Goal: Task Accomplishment & Management: Manage account settings

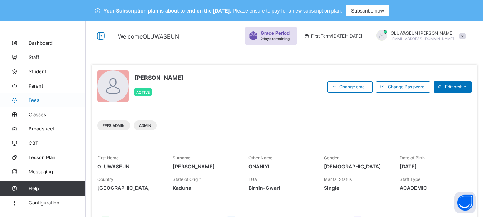
click at [39, 99] on span "Fees" at bounding box center [57, 100] width 57 height 6
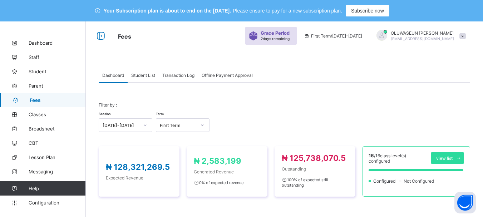
click at [147, 76] on span "Student List" at bounding box center [143, 75] width 24 height 5
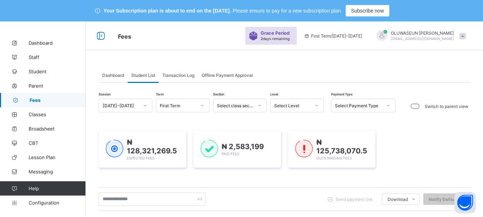
click at [319, 106] on div at bounding box center [317, 105] width 14 height 13
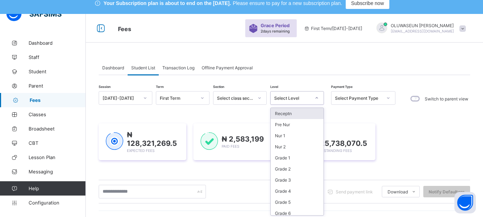
scroll to position [9, 0]
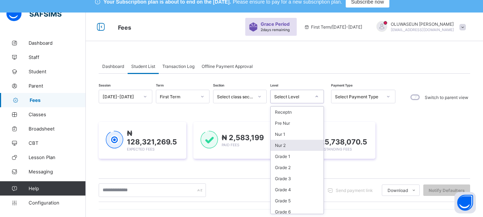
click at [283, 146] on div "Nur 2" at bounding box center [297, 145] width 53 height 11
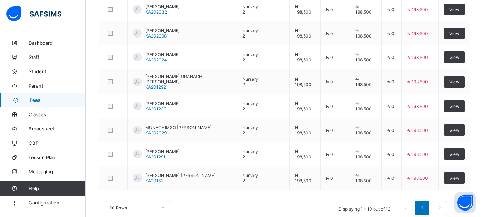
scroll to position [342, 0]
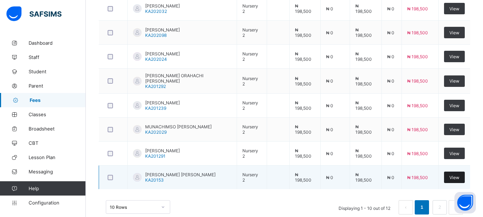
click at [453, 177] on div "View" at bounding box center [454, 177] width 21 height 11
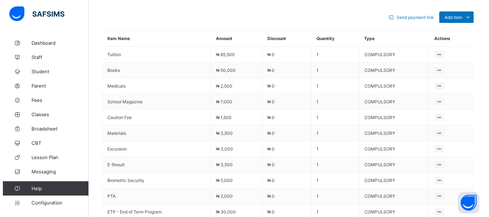
scroll to position [152, 0]
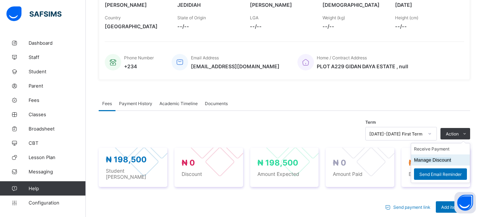
click at [439, 159] on button "Manage Discount" at bounding box center [432, 159] width 37 height 5
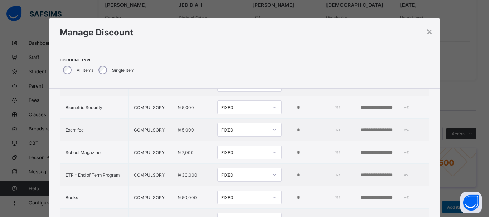
scroll to position [204, 0]
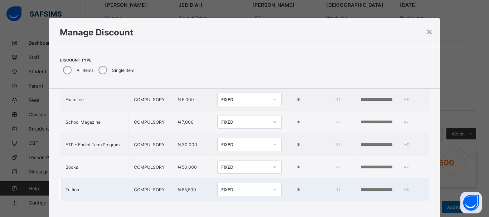
click at [272, 186] on icon at bounding box center [274, 189] width 4 height 7
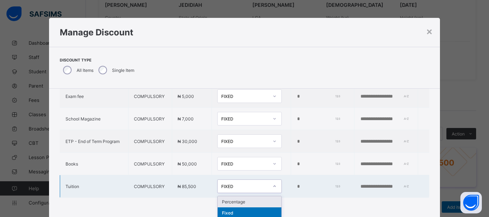
click at [244, 197] on div "Percentage" at bounding box center [250, 201] width 64 height 11
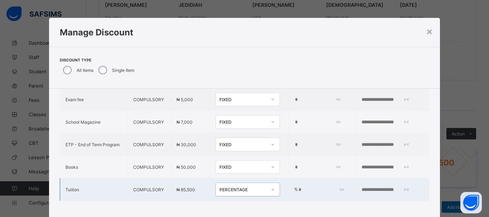
click at [298, 187] on input "*" at bounding box center [320, 190] width 45 height 6
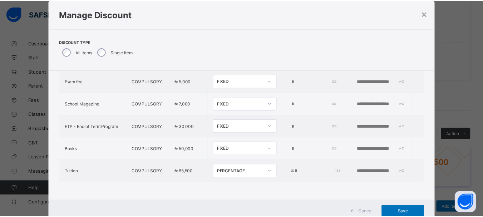
scroll to position [20, 0]
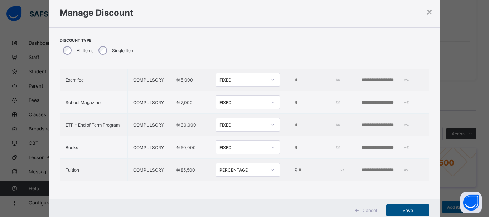
type input "**"
click at [411, 212] on span "Save" at bounding box center [407, 210] width 32 height 5
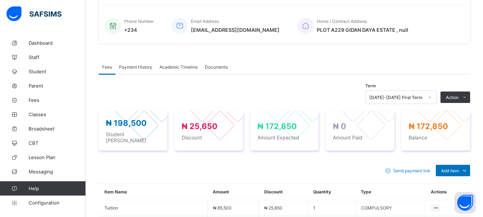
scroll to position [205, 0]
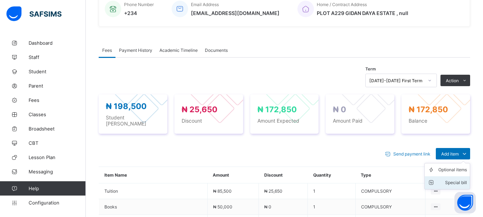
click at [464, 176] on li "Special bill" at bounding box center [447, 182] width 45 height 13
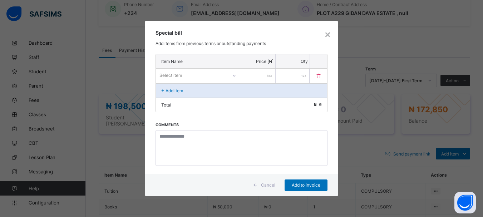
click at [196, 77] on div "Select item" at bounding box center [192, 75] width 72 height 10
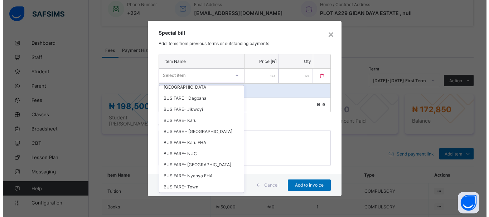
scroll to position [0, 0]
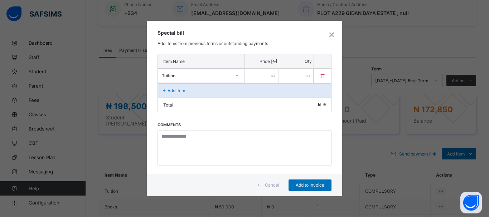
click at [238, 76] on icon at bounding box center [237, 75] width 4 height 7
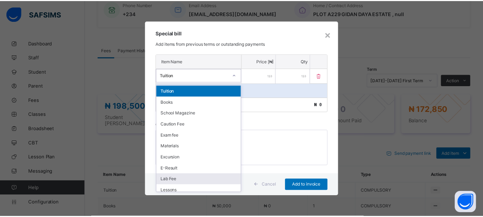
scroll to position [7, 0]
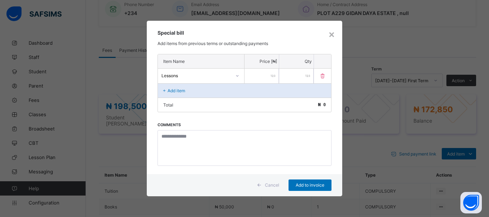
click at [248, 75] on input "number" at bounding box center [261, 76] width 34 height 15
type input "*****"
click at [309, 188] on div "Add to invoice" at bounding box center [309, 185] width 43 height 11
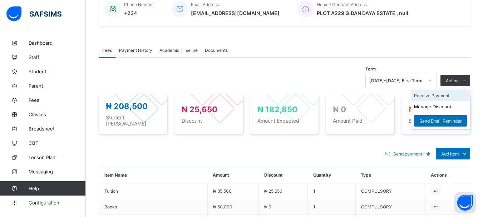
click at [445, 98] on li "Receive Payment" at bounding box center [440, 95] width 59 height 11
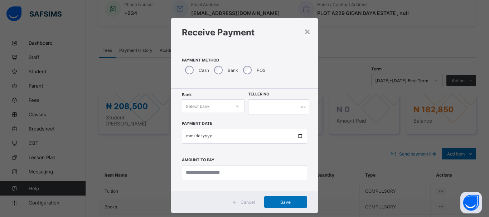
click at [237, 106] on icon at bounding box center [237, 106] width 4 height 7
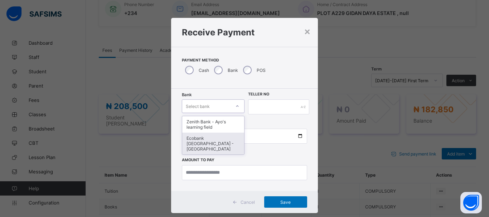
click at [204, 140] on div "Ecobank Nigeria - Ayos learning field" at bounding box center [213, 144] width 62 height 22
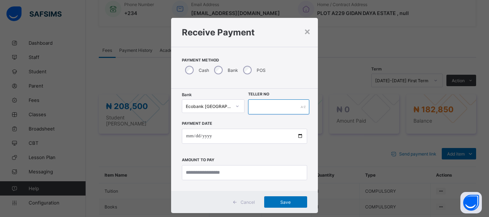
click at [265, 107] on input "text" at bounding box center [278, 106] width 61 height 15
type input "*****"
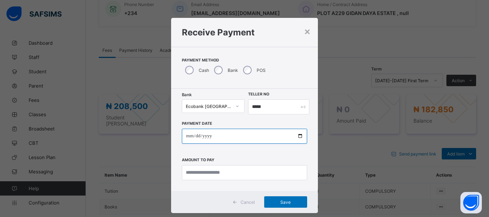
click at [186, 137] on input "date" at bounding box center [244, 136] width 125 height 15
type input "**********"
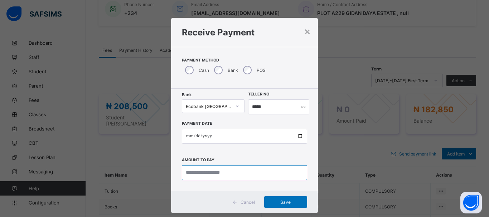
click at [200, 173] on input "currency" at bounding box center [244, 172] width 125 height 15
type input "*********"
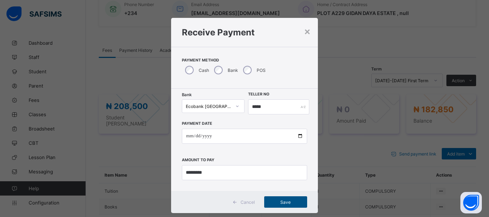
click at [293, 200] on span "Save" at bounding box center [285, 202] width 32 height 5
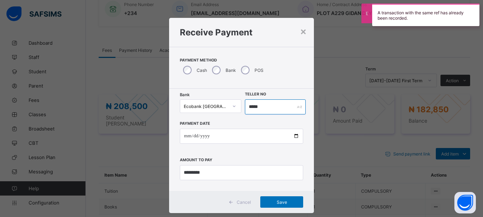
click at [264, 105] on input "*****" at bounding box center [275, 106] width 60 height 15
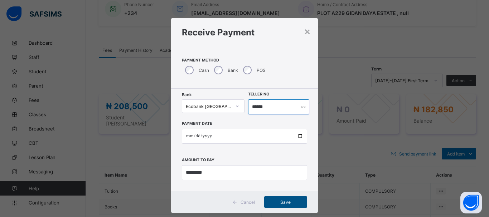
type input "******"
click at [284, 203] on span "Save" at bounding box center [285, 202] width 32 height 5
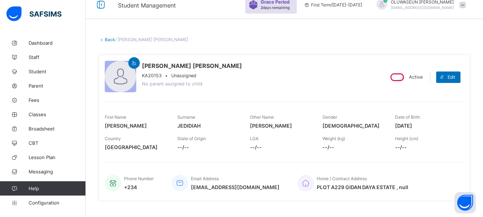
scroll to position [0, 0]
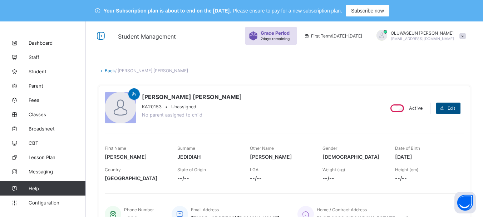
click at [454, 106] on span "Edit" at bounding box center [452, 108] width 8 height 5
select select "**"
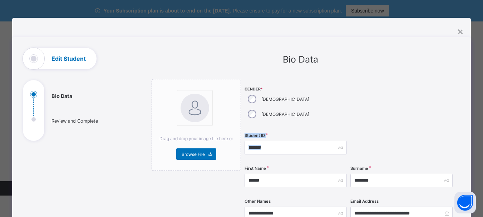
click at [474, 130] on div "**********" at bounding box center [241, 108] width 483 height 217
click at [461, 31] on div "×" at bounding box center [460, 31] width 7 height 12
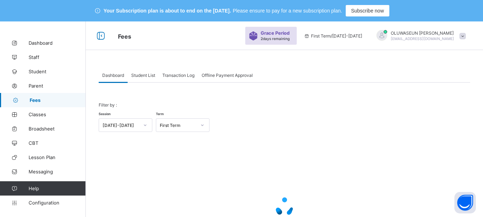
scroll to position [69, 0]
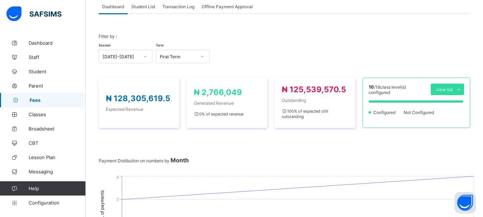
click at [152, 6] on span "Student List" at bounding box center [143, 6] width 24 height 5
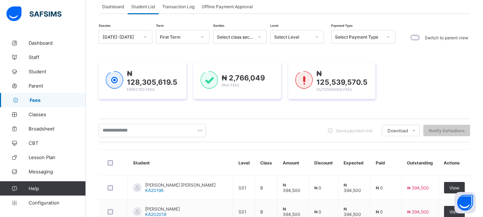
click at [318, 42] on div at bounding box center [317, 36] width 12 height 11
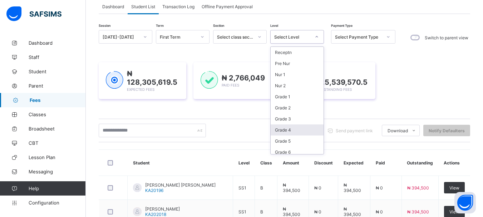
click at [296, 133] on div "Grade 4" at bounding box center [297, 130] width 53 height 11
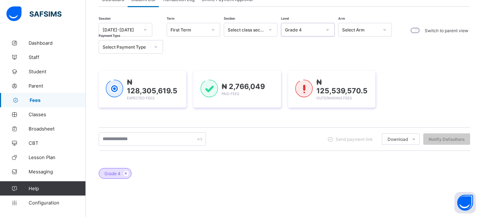
scroll to position [0, 0]
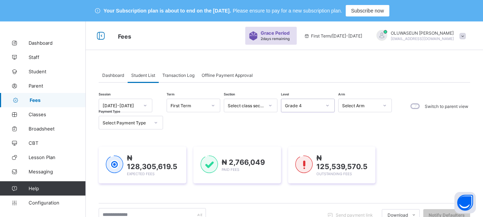
click at [328, 107] on div "Session [DATE]-[DATE] Term First Term Section Select class section Level option…" at bounding box center [247, 114] width 297 height 31
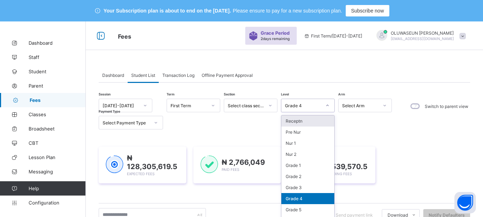
scroll to position [9, 0]
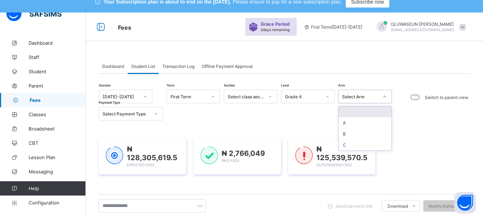
click at [385, 95] on icon at bounding box center [385, 96] width 4 height 7
click at [270, 97] on icon at bounding box center [270, 96] width 4 height 7
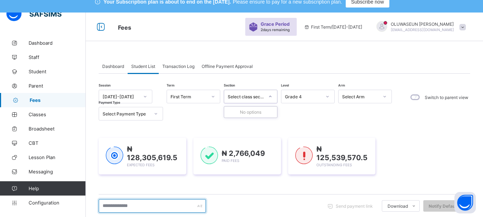
click at [138, 208] on input "text" at bounding box center [152, 206] width 107 height 14
type input "*"
type input "**********"
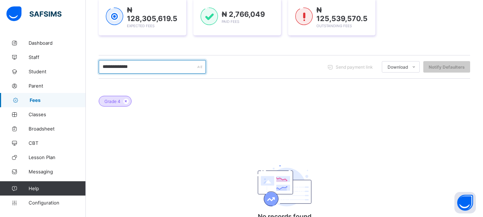
scroll to position [193, 0]
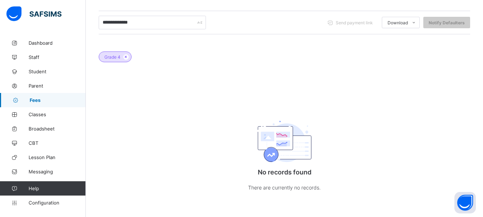
click at [336, 201] on div "No records found There are currently no records." at bounding box center [284, 153] width 143 height 105
drag, startPoint x: 375, startPoint y: 206, endPoint x: 208, endPoint y: 105, distance: 195.3
click at [208, 105] on div "Grade 4 No records found There are currently no records." at bounding box center [285, 124] width 372 height 166
click at [126, 57] on icon at bounding box center [126, 57] width 6 height 4
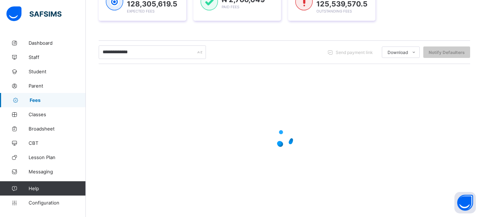
scroll to position [146, 0]
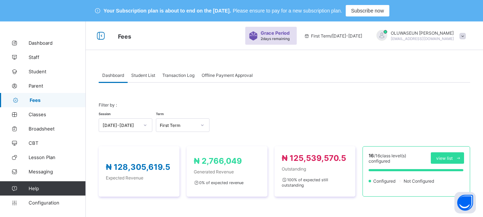
click at [143, 77] on span "Student List" at bounding box center [143, 75] width 24 height 5
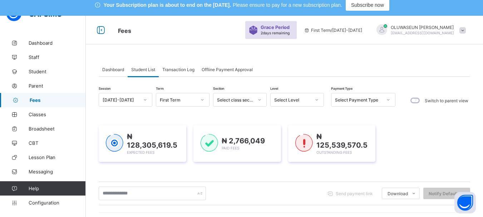
click at [318, 107] on div "Select Level" at bounding box center [297, 100] width 54 height 14
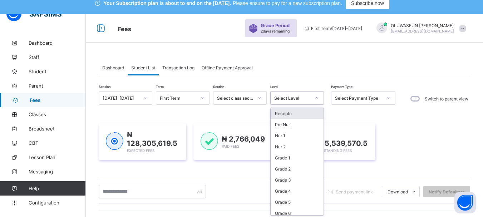
scroll to position [9, 0]
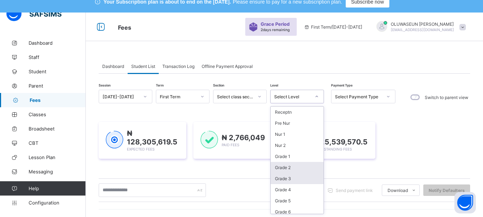
click at [297, 180] on div "Grade 3" at bounding box center [297, 178] width 53 height 11
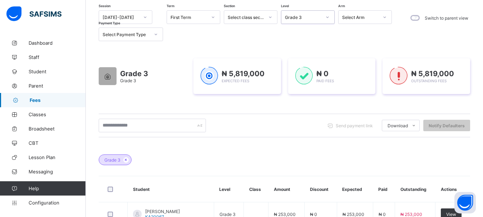
scroll to position [88, 0]
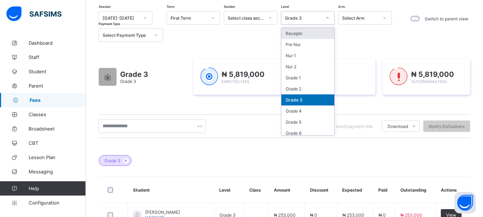
click at [328, 18] on icon at bounding box center [328, 17] width 4 height 7
click at [303, 33] on div "Receptn" at bounding box center [308, 33] width 53 height 11
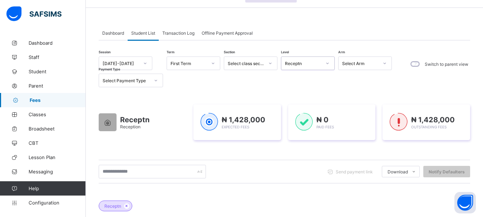
scroll to position [40, 0]
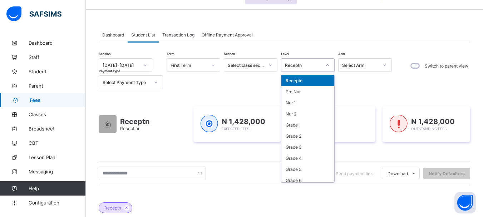
click at [330, 66] on div at bounding box center [328, 64] width 12 height 11
click at [296, 104] on div "Nur 1" at bounding box center [308, 102] width 53 height 11
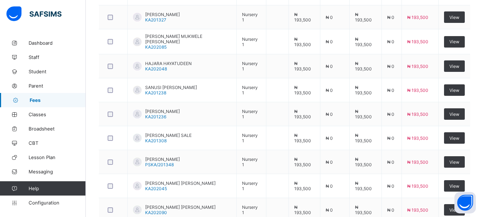
scroll to position [356, 0]
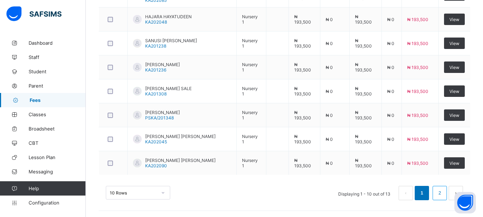
click at [443, 191] on link "2" at bounding box center [439, 193] width 7 height 9
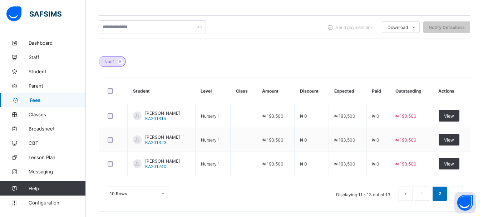
scroll to position [189, 0]
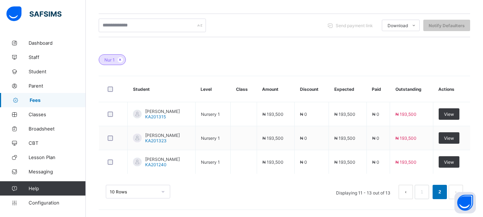
click at [413, 190] on button "prev page" at bounding box center [406, 192] width 14 height 14
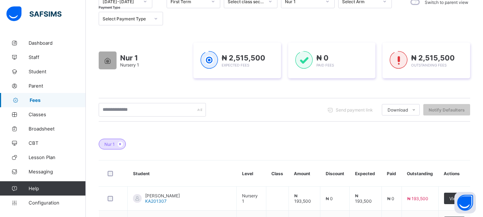
scroll to position [0, 0]
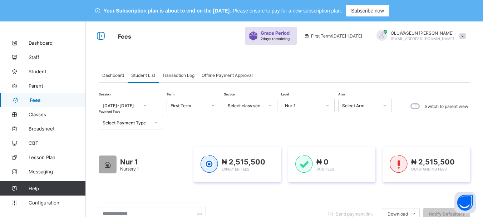
click at [329, 107] on div "Session 2025-2026 Term First Term Section Select class section Level Nur 1 Arm …" at bounding box center [247, 114] width 297 height 31
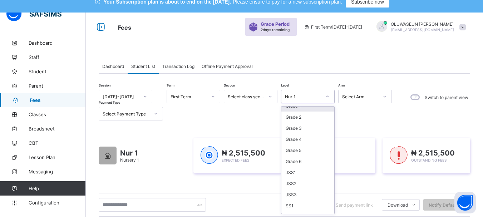
scroll to position [53, 0]
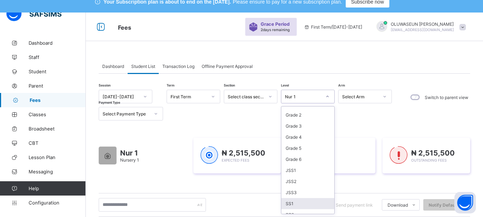
click at [290, 201] on div "SS1" at bounding box center [308, 203] width 53 height 11
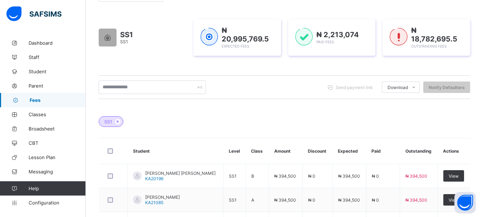
scroll to position [201, 0]
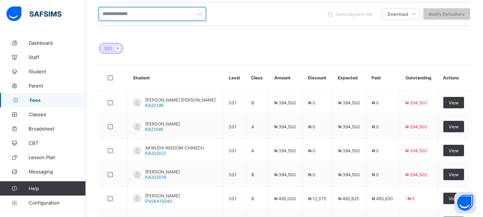
click at [150, 15] on input "text" at bounding box center [152, 14] width 107 height 14
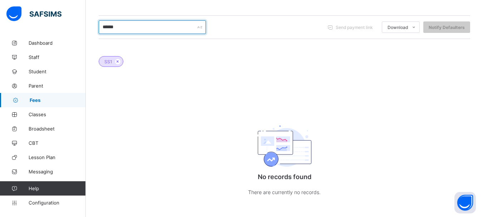
scroll to position [193, 0]
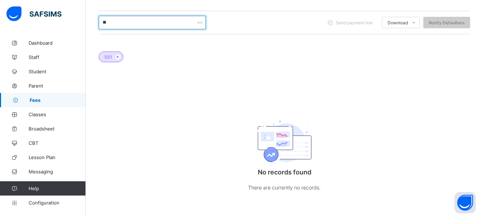
type input "*"
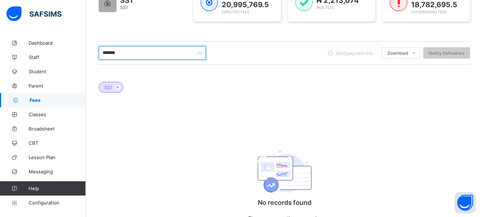
scroll to position [161, 0]
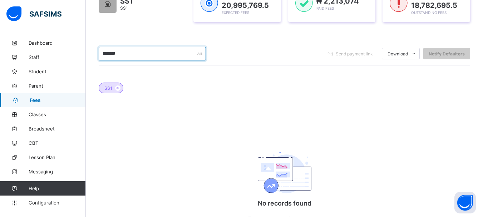
click at [121, 54] on input "*******" at bounding box center [152, 54] width 107 height 14
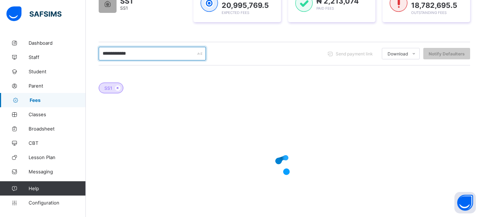
type input "**********"
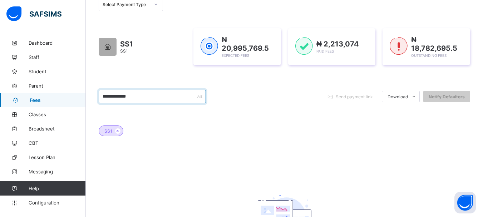
scroll to position [86, 0]
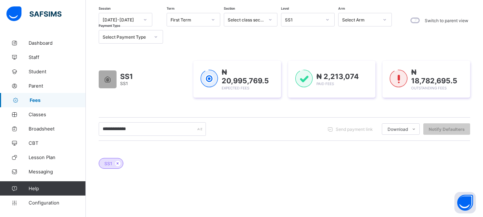
click at [327, 21] on icon at bounding box center [328, 19] width 4 height 7
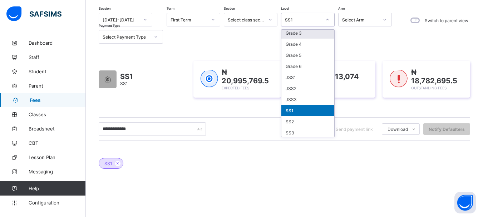
scroll to position [70, 0]
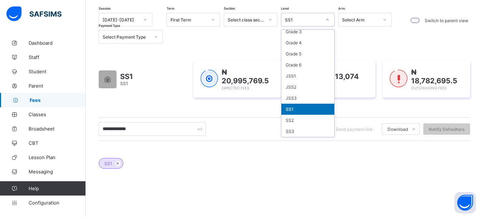
click at [305, 111] on div "SS1" at bounding box center [308, 109] width 53 height 11
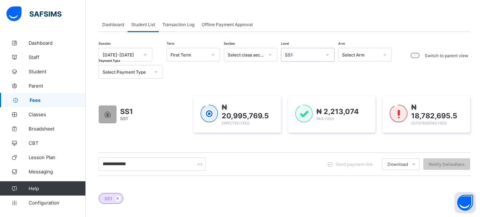
scroll to position [43, 0]
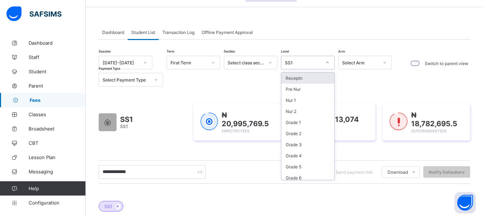
click at [327, 62] on icon at bounding box center [328, 62] width 4 height 7
click at [299, 121] on div "Grade 1" at bounding box center [308, 122] width 53 height 11
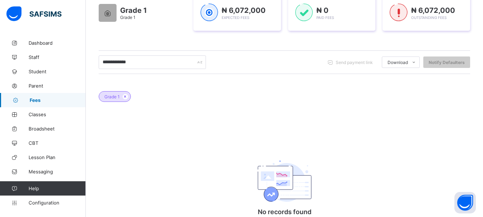
scroll to position [113, 0]
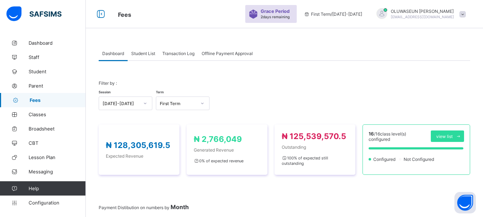
scroll to position [22, 0]
click at [175, 54] on span "Transaction Log" at bounding box center [178, 53] width 32 height 5
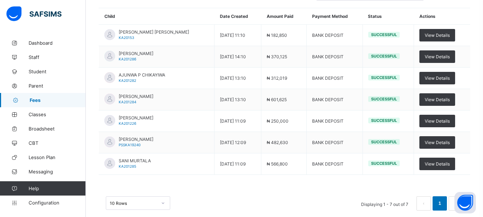
scroll to position [128, 0]
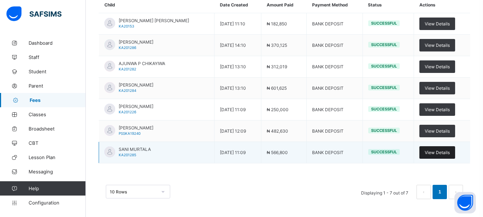
click at [438, 154] on span "View Details" at bounding box center [437, 152] width 25 height 5
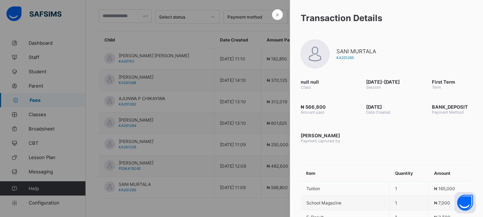
scroll to position [3, 0]
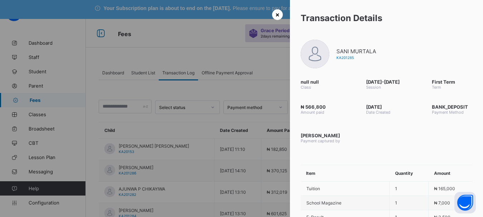
click at [275, 15] on span "×" at bounding box center [277, 15] width 4 height 8
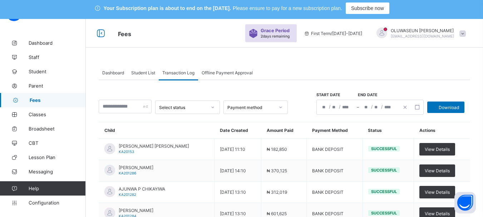
click at [283, 108] on icon at bounding box center [281, 107] width 4 height 7
click at [153, 123] on th "Child" at bounding box center [157, 130] width 116 height 16
click at [215, 108] on icon at bounding box center [213, 107] width 4 height 7
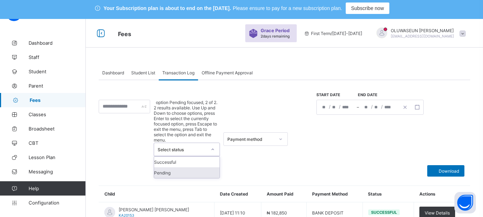
click at [184, 167] on div "Pending" at bounding box center [187, 172] width 66 height 11
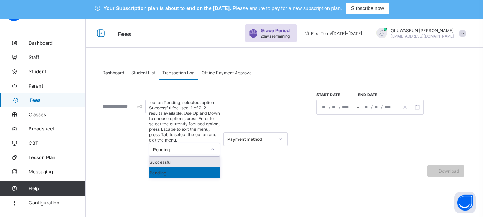
click at [215, 146] on icon at bounding box center [213, 149] width 4 height 7
click at [204, 157] on div "Successful" at bounding box center [185, 162] width 70 height 11
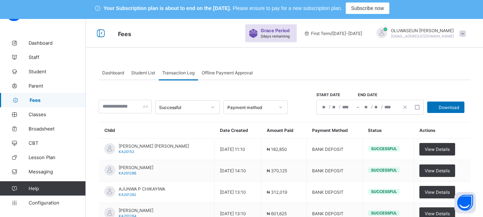
click at [153, 75] on span "Student List" at bounding box center [143, 72] width 24 height 5
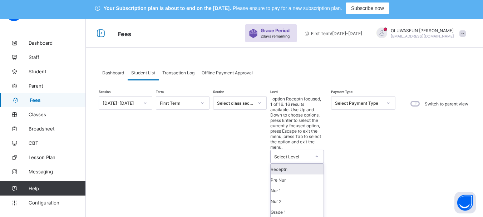
click at [318, 151] on div at bounding box center [317, 156] width 12 height 11
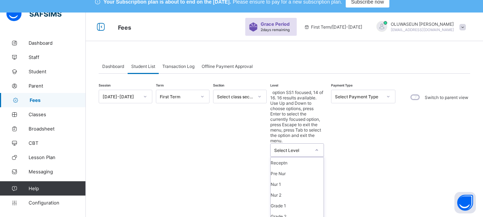
scroll to position [0, 0]
click at [284, 157] on div "Receptn" at bounding box center [297, 162] width 53 height 11
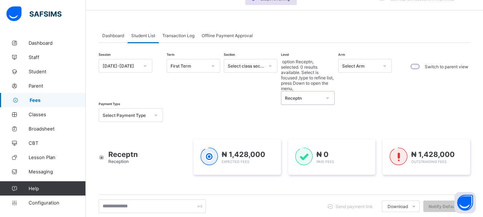
scroll to position [39, 0]
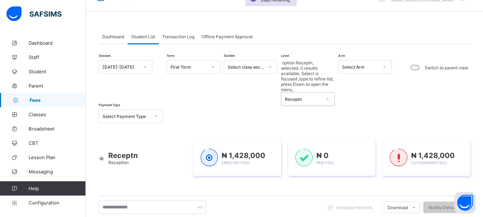
click at [328, 98] on icon at bounding box center [328, 98] width 3 height 1
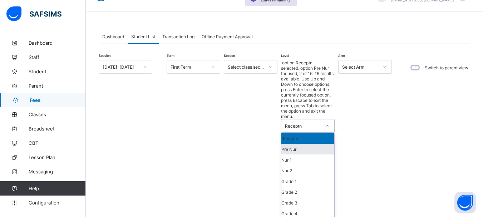
click at [291, 144] on div "Pre Nur" at bounding box center [308, 149] width 53 height 11
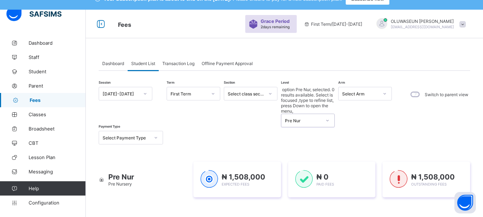
scroll to position [10, 0]
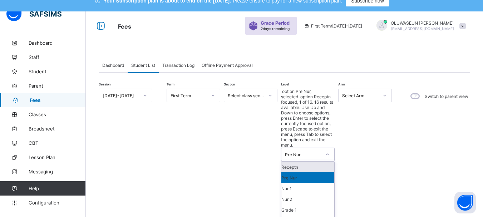
click at [328, 151] on icon at bounding box center [328, 154] width 4 height 7
click at [296, 183] on div "Nur 1" at bounding box center [308, 188] width 53 height 11
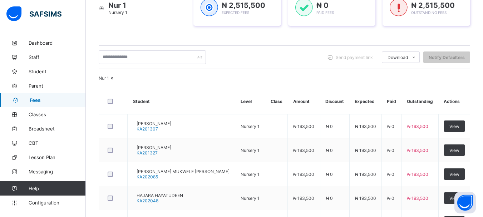
scroll to position [0, 0]
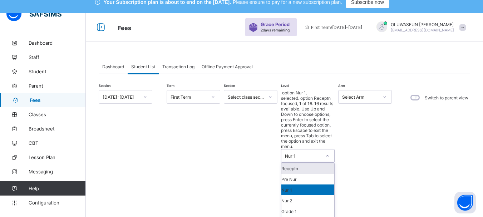
scroll to position [9, 0]
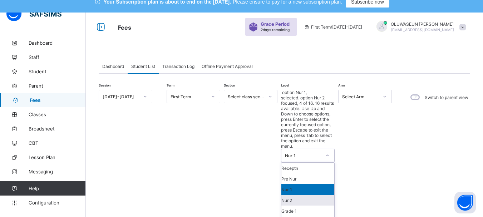
click at [299, 195] on div "Nur 2" at bounding box center [308, 200] width 53 height 11
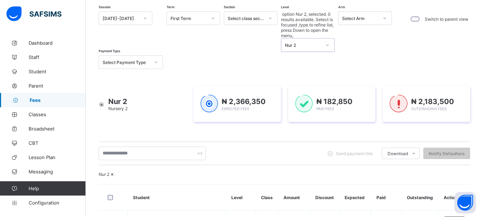
scroll to position [42, 0]
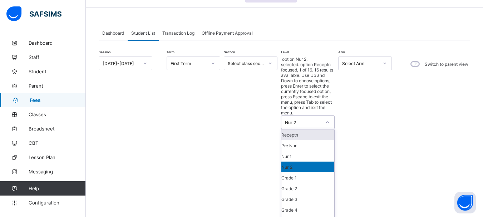
click at [327, 119] on icon at bounding box center [328, 122] width 4 height 7
click at [292, 172] on div "Grade 1" at bounding box center [308, 177] width 53 height 11
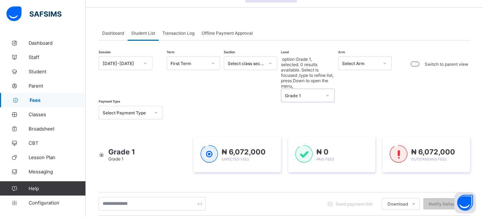
click at [328, 92] on icon at bounding box center [328, 95] width 4 height 7
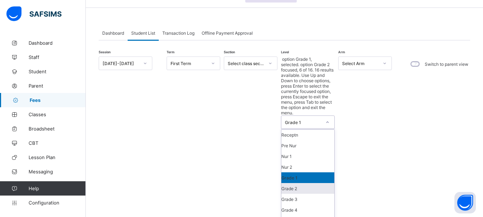
click at [288, 183] on div "Grade 2" at bounding box center [308, 188] width 53 height 11
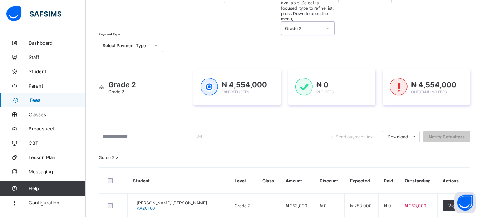
scroll to position [23, 0]
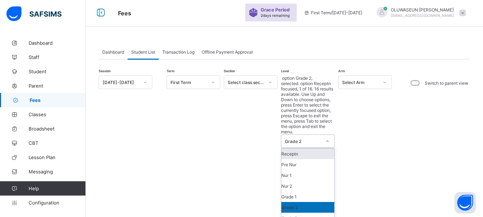
click at [327, 138] on icon at bounding box center [328, 141] width 4 height 7
click at [296, 213] on div "Grade 3" at bounding box center [308, 218] width 53 height 11
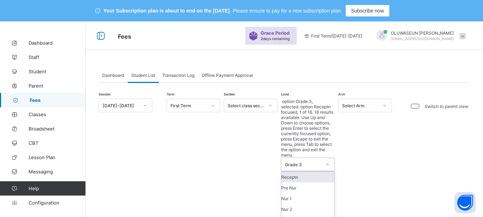
scroll to position [9, 0]
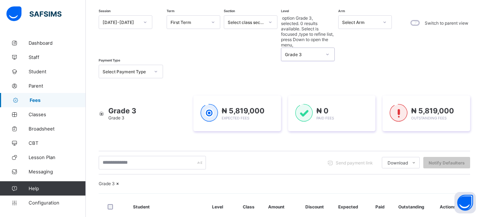
scroll to position [0, 0]
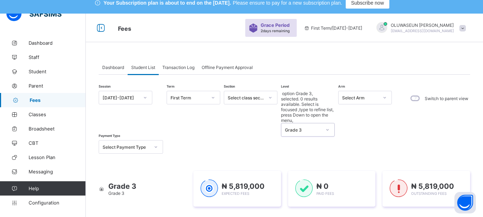
click at [328, 106] on div "Session [DATE]-[DATE] Term First Term Section Select class section Level option…" at bounding box center [247, 122] width 297 height 63
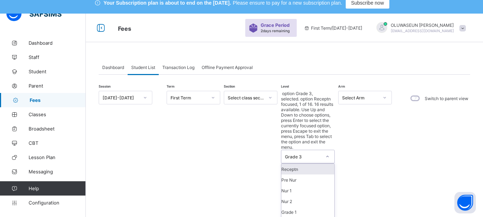
scroll to position [9, 0]
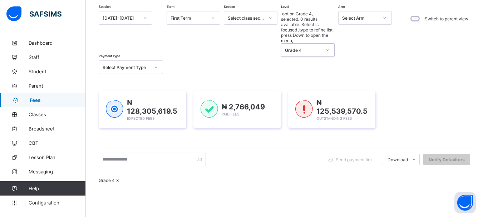
scroll to position [0, 0]
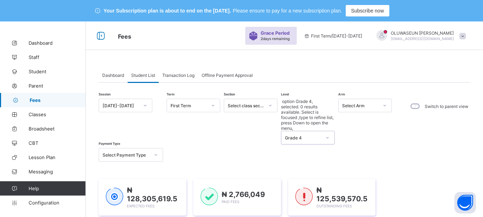
click at [327, 106] on div "Session [DATE]-[DATE] Term First Term Section Select class section Level option…" at bounding box center [247, 130] width 297 height 63
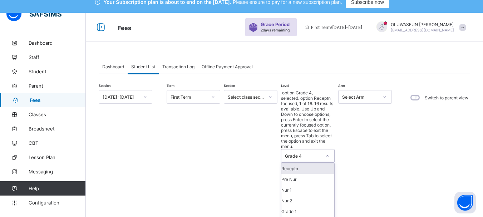
scroll to position [9, 0]
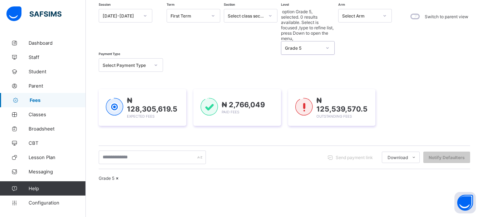
scroll to position [0, 0]
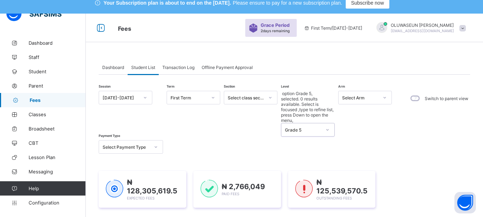
click at [327, 106] on div "Session [DATE]-[DATE] Term First Term Section Select class section Level option…" at bounding box center [247, 122] width 297 height 63
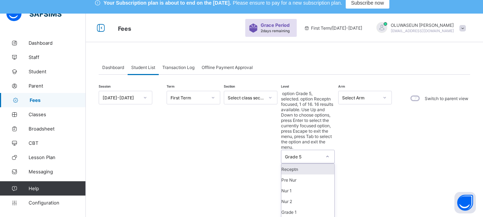
scroll to position [9, 0]
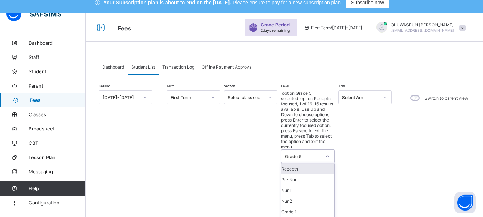
click at [328, 151] on div at bounding box center [328, 156] width 12 height 11
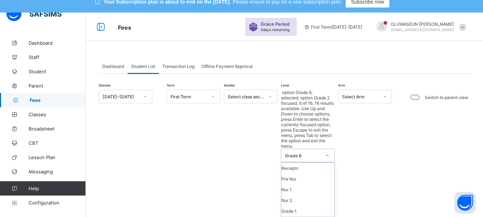
scroll to position [54, 0]
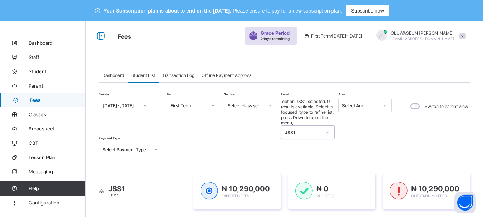
scroll to position [9, 0]
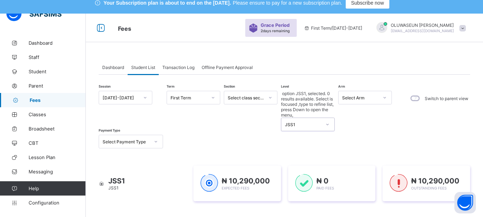
click at [328, 107] on div "Session [DATE]-[DATE] Term First Term Section Select class section Level option…" at bounding box center [247, 120] width 297 height 58
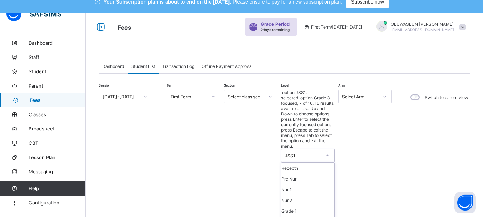
scroll to position [55, 0]
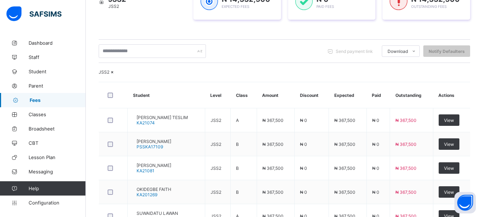
scroll to position [0, 0]
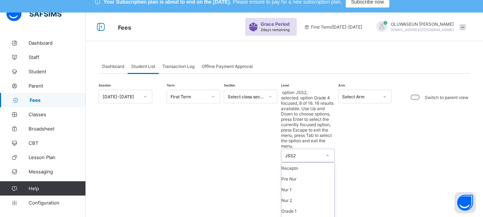
scroll to position [64, 0]
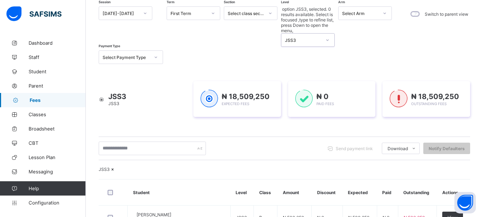
scroll to position [0, 0]
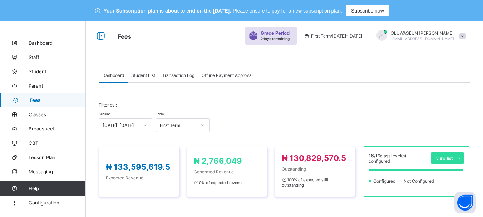
click at [142, 76] on span "Student List" at bounding box center [143, 75] width 24 height 5
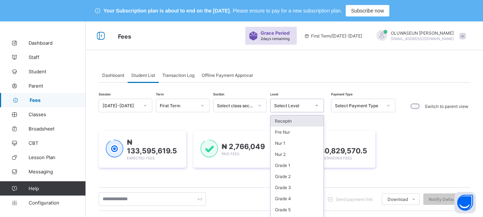
click at [316, 104] on div at bounding box center [317, 105] width 12 height 11
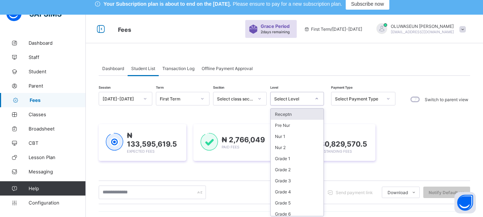
scroll to position [9, 0]
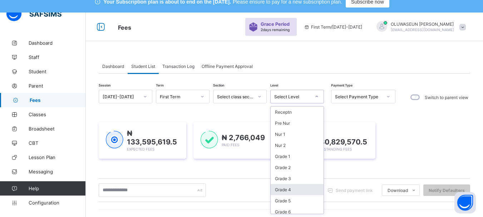
click at [290, 186] on div "Grade 4" at bounding box center [297, 189] width 53 height 11
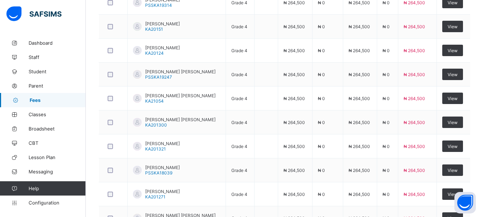
scroll to position [356, 0]
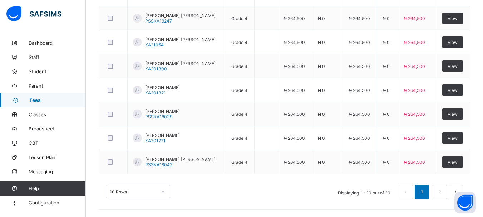
click at [456, 191] on button "next page" at bounding box center [456, 192] width 14 height 14
